Goal: Information Seeking & Learning: Learn about a topic

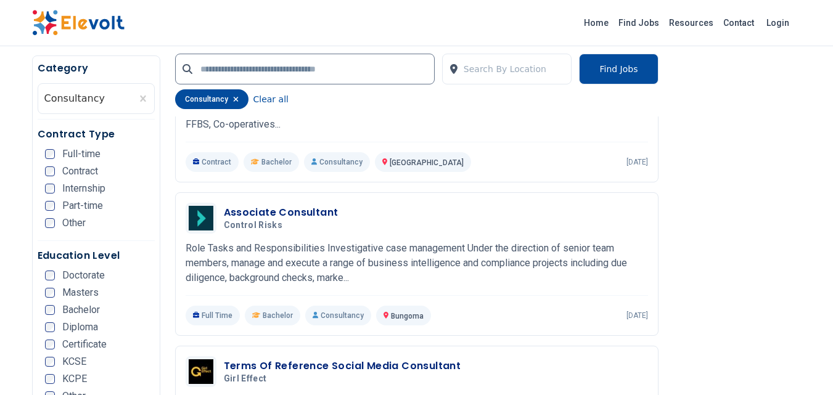
scroll to position [561, 0]
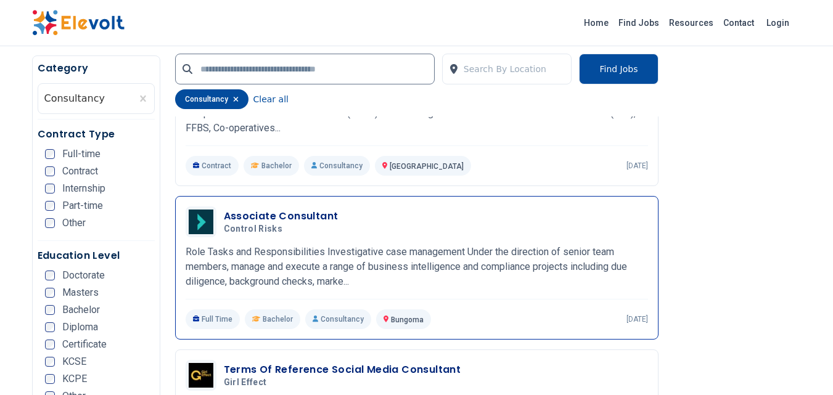
click at [282, 212] on h3 "Associate Consultant" at bounding box center [281, 216] width 115 height 15
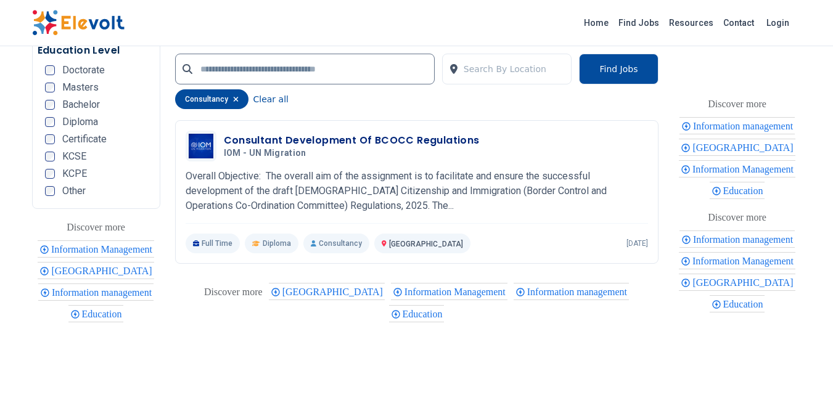
scroll to position [1630, 0]
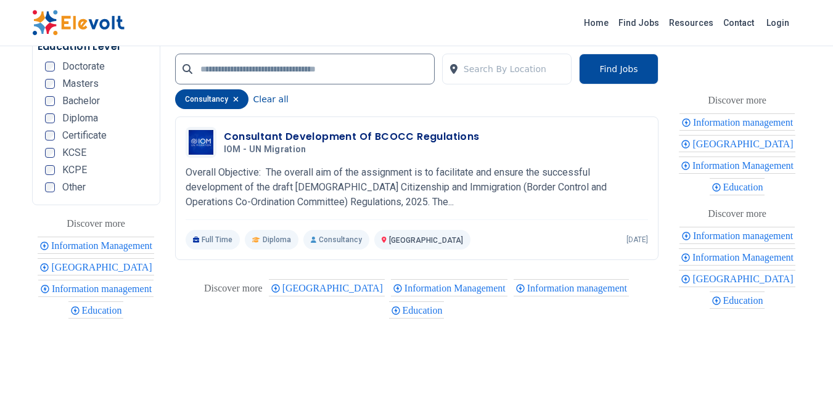
click at [447, 305] on span "Education" at bounding box center [425, 310] width 44 height 10
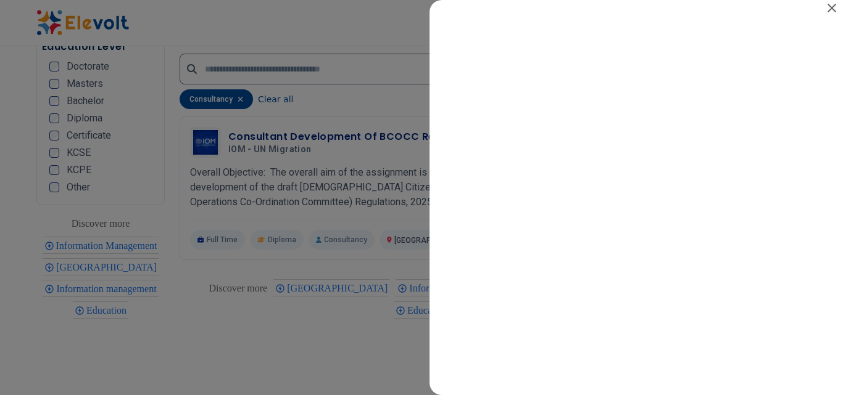
scroll to position [0, 0]
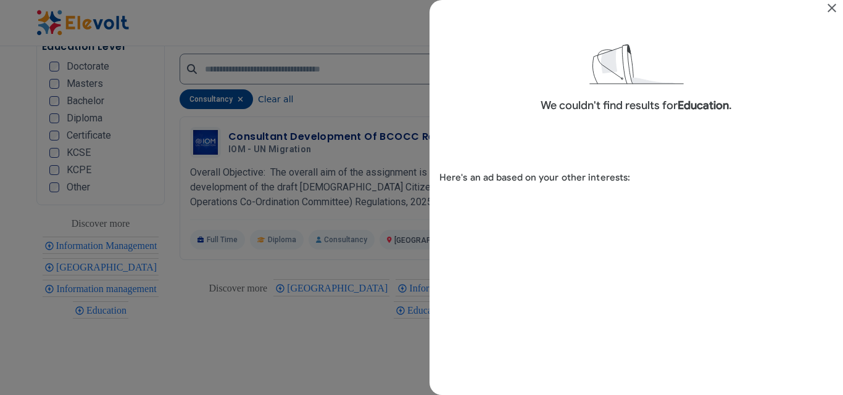
click at [379, 248] on div "Search results for Education" at bounding box center [421, 197] width 843 height 395
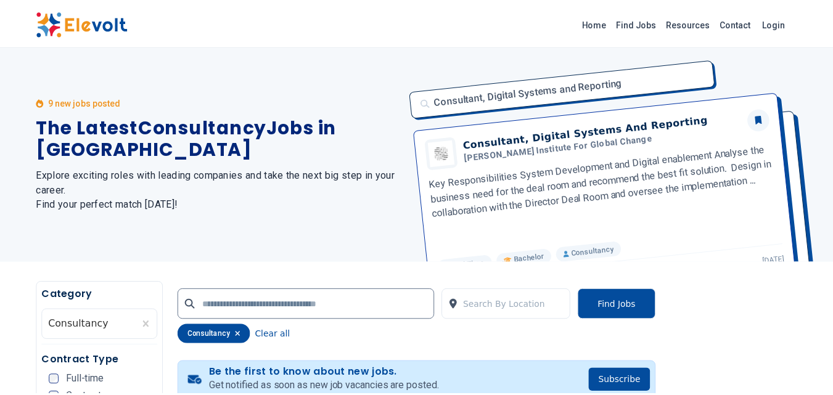
scroll to position [1630, 0]
